Goal: Find specific page/section: Find specific page/section

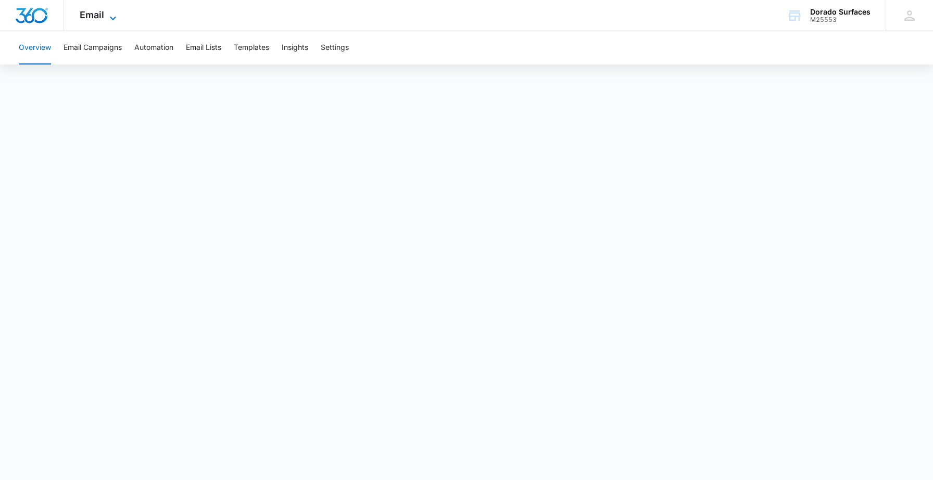
click at [111, 10] on div "Email Apps Reputation Websites Forms CRM Email Social Content Ads Intelligence …" at bounding box center [99, 15] width 71 height 31
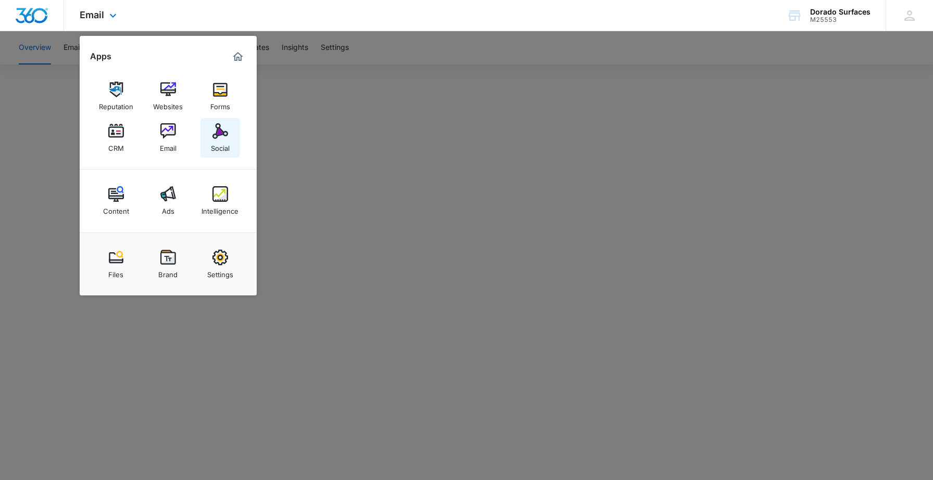
click at [223, 147] on div "Social" at bounding box center [220, 146] width 19 height 14
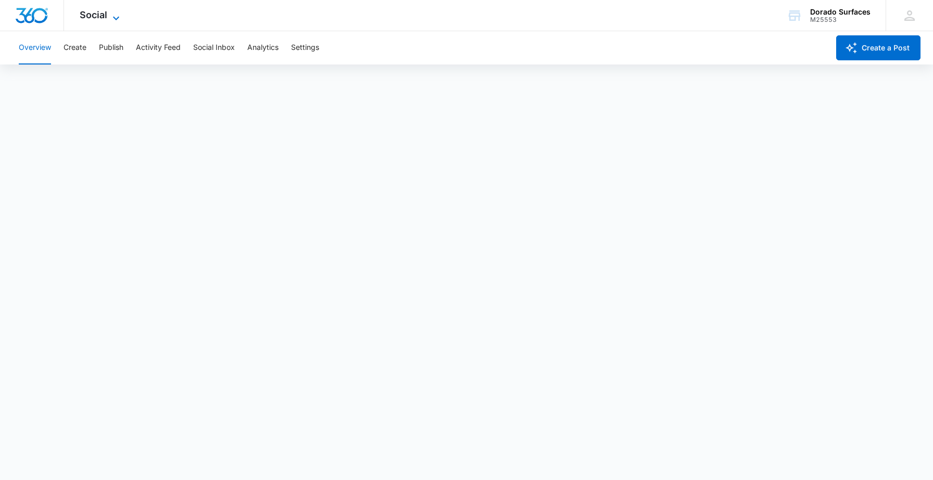
click at [116, 20] on icon at bounding box center [116, 18] width 12 height 12
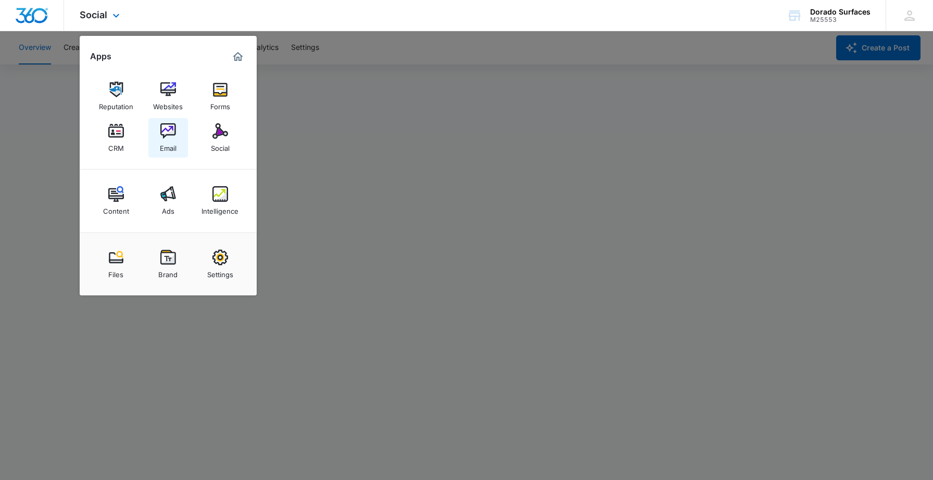
click at [165, 131] on img at bounding box center [168, 131] width 16 height 16
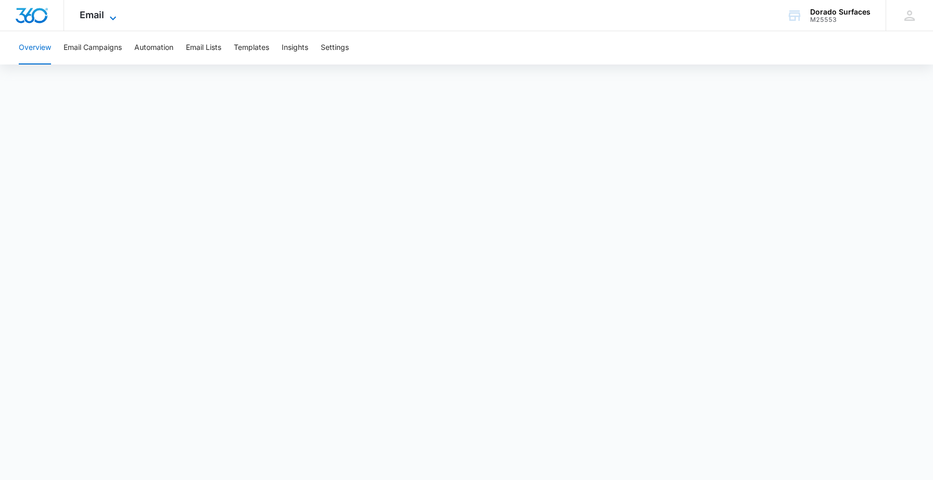
click at [113, 12] on icon at bounding box center [113, 18] width 12 height 12
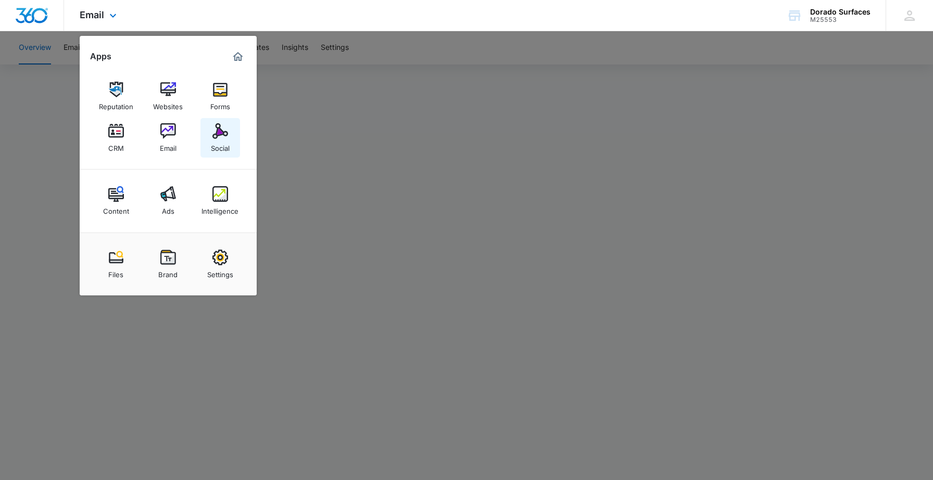
click at [219, 126] on img at bounding box center [220, 131] width 16 height 16
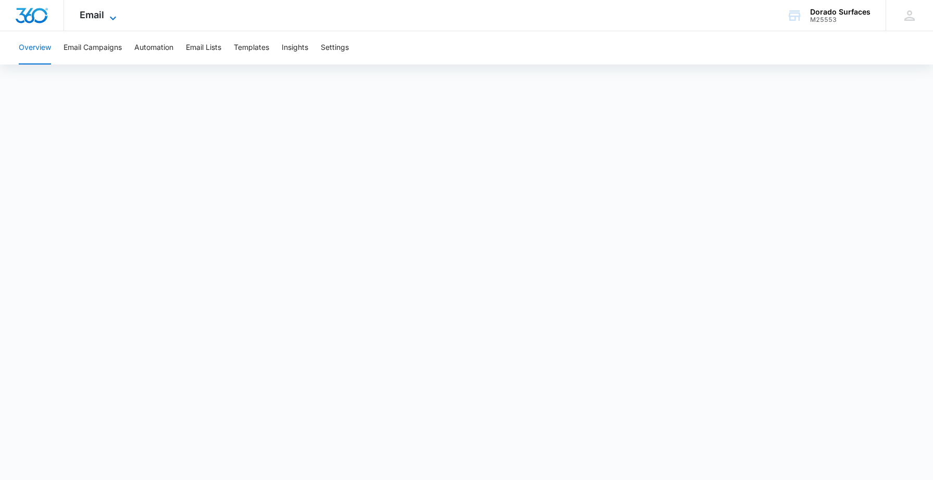
click at [112, 13] on icon at bounding box center [113, 18] width 12 height 12
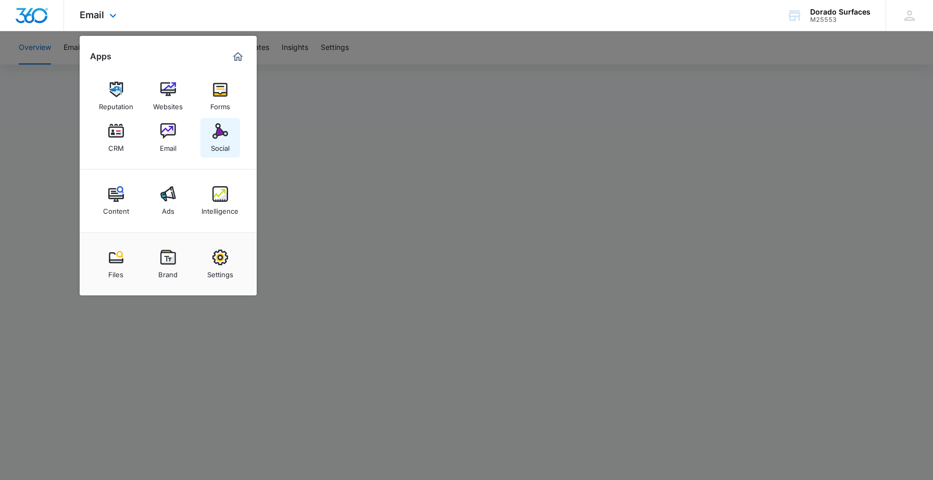
click at [225, 136] on img at bounding box center [220, 131] width 16 height 16
